Goal: Task Accomplishment & Management: Manage account settings

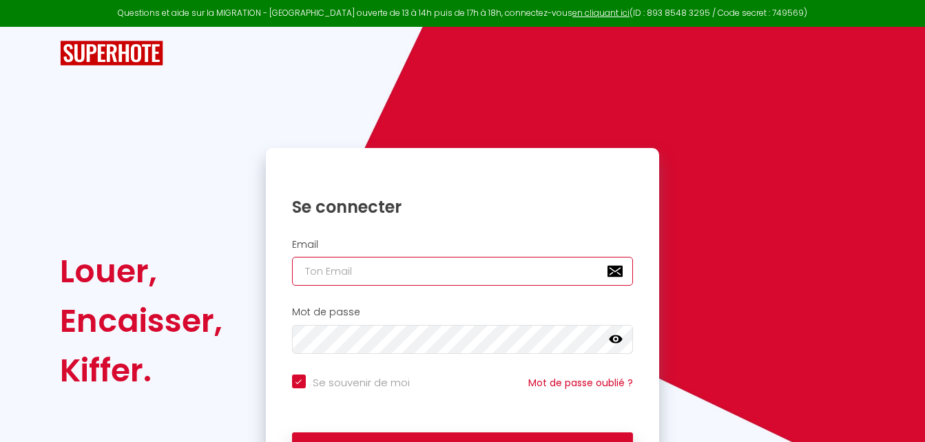
checkbox input "true"
click at [447, 268] on input "email" at bounding box center [463, 271] width 342 height 29
type input "c"
checkbox input "true"
type input "ce"
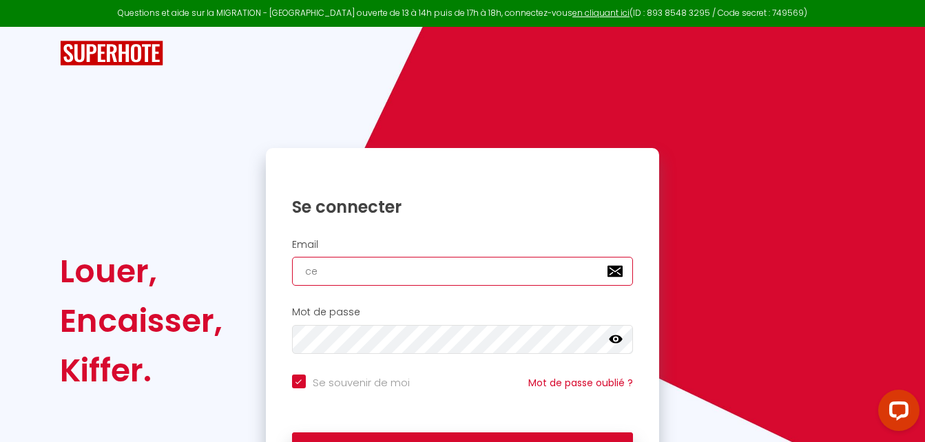
checkbox input "true"
type input "cec"
checkbox input "true"
type input "ceci"
checkbox input "true"
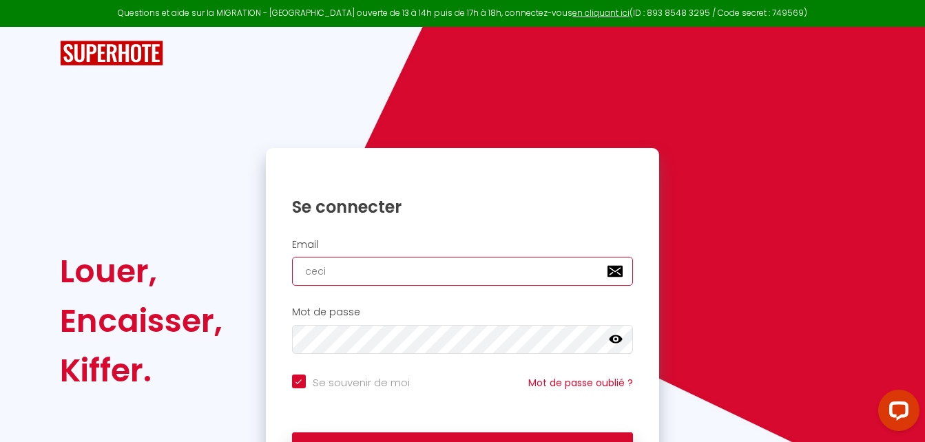
type input "[PERSON_NAME]"
checkbox input "true"
type input "[PERSON_NAME]"
checkbox input "true"
type input "[PERSON_NAME][EMAIL_ADDRESS][PERSON_NAME][DOMAIN_NAME]"
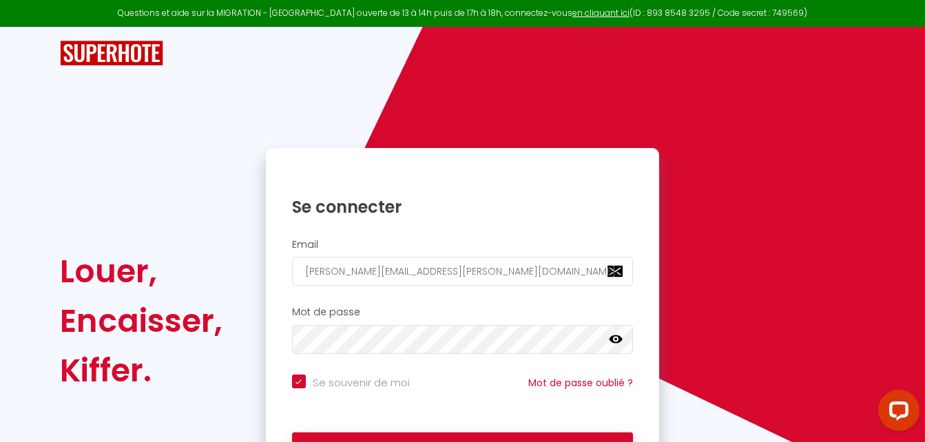
click at [614, 338] on icon at bounding box center [616, 340] width 14 height 8
click at [553, 435] on button "Se connecter" at bounding box center [463, 450] width 342 height 34
checkbox input "true"
